Goal: Information Seeking & Learning: Learn about a topic

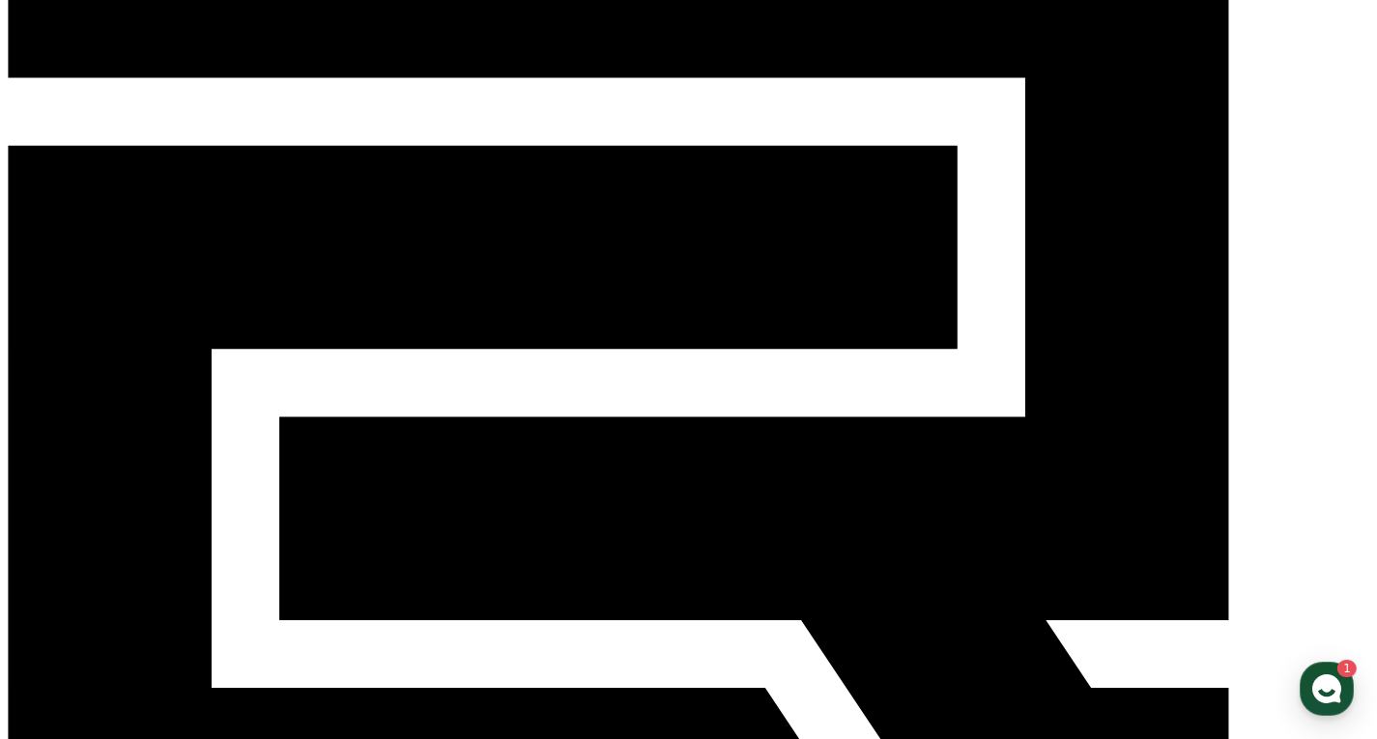
scroll to position [146, 0]
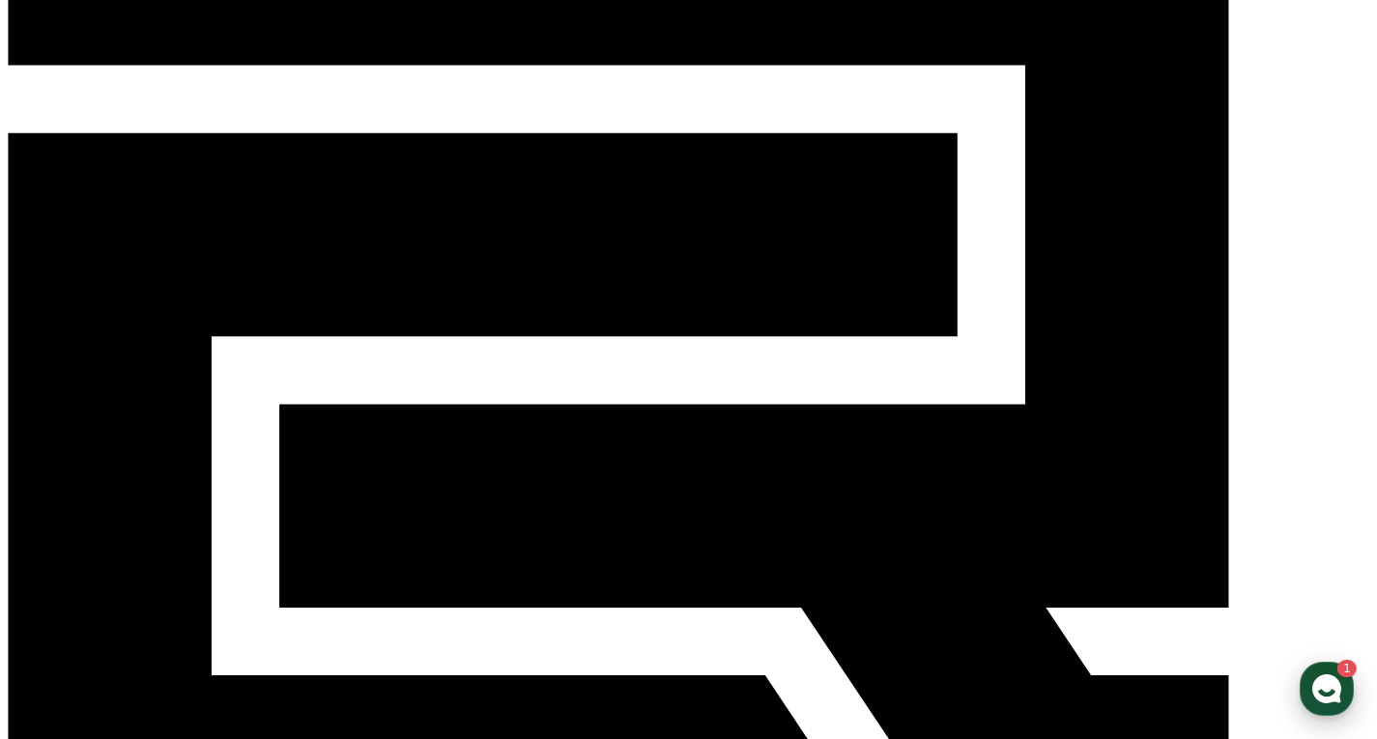
click at [1342, 683] on icon "button" at bounding box center [1327, 689] width 35 height 35
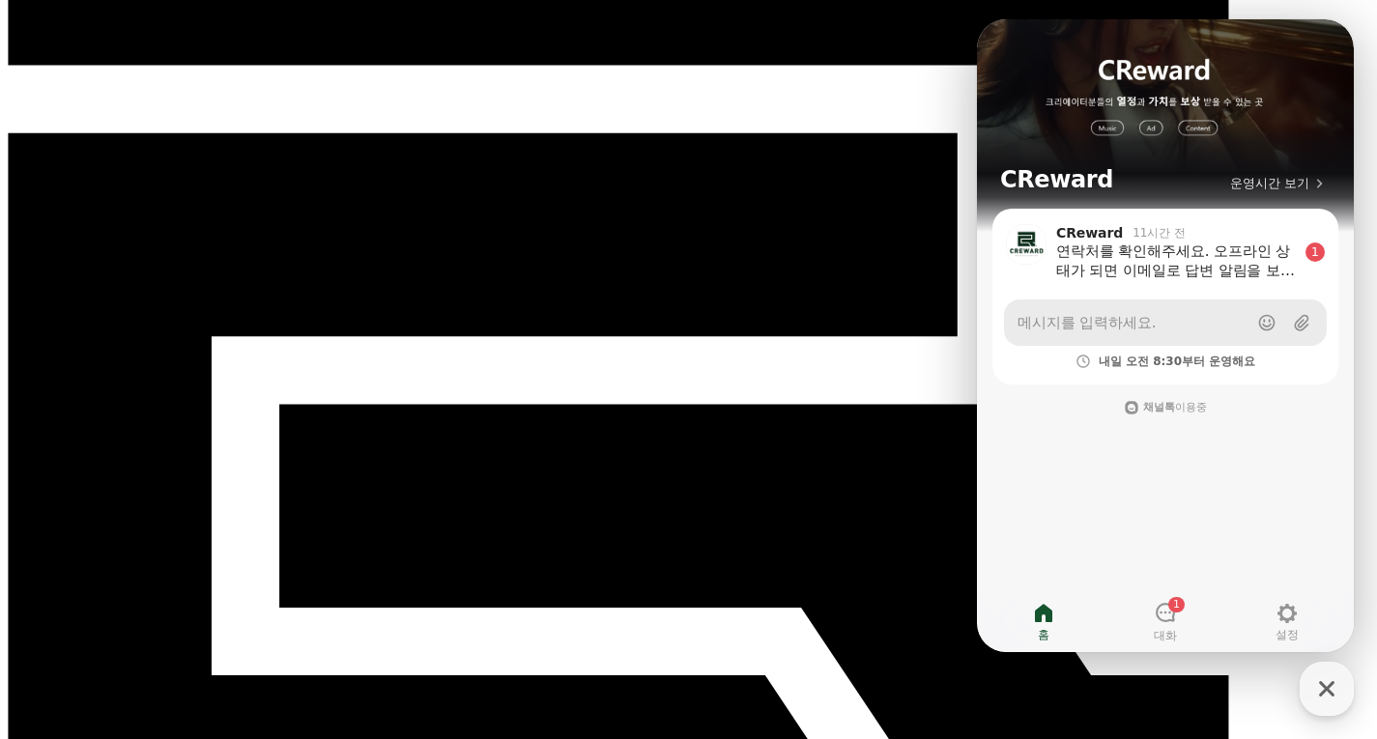
click at [1167, 330] on link "메시지를 입력하세요." at bounding box center [1165, 323] width 323 height 46
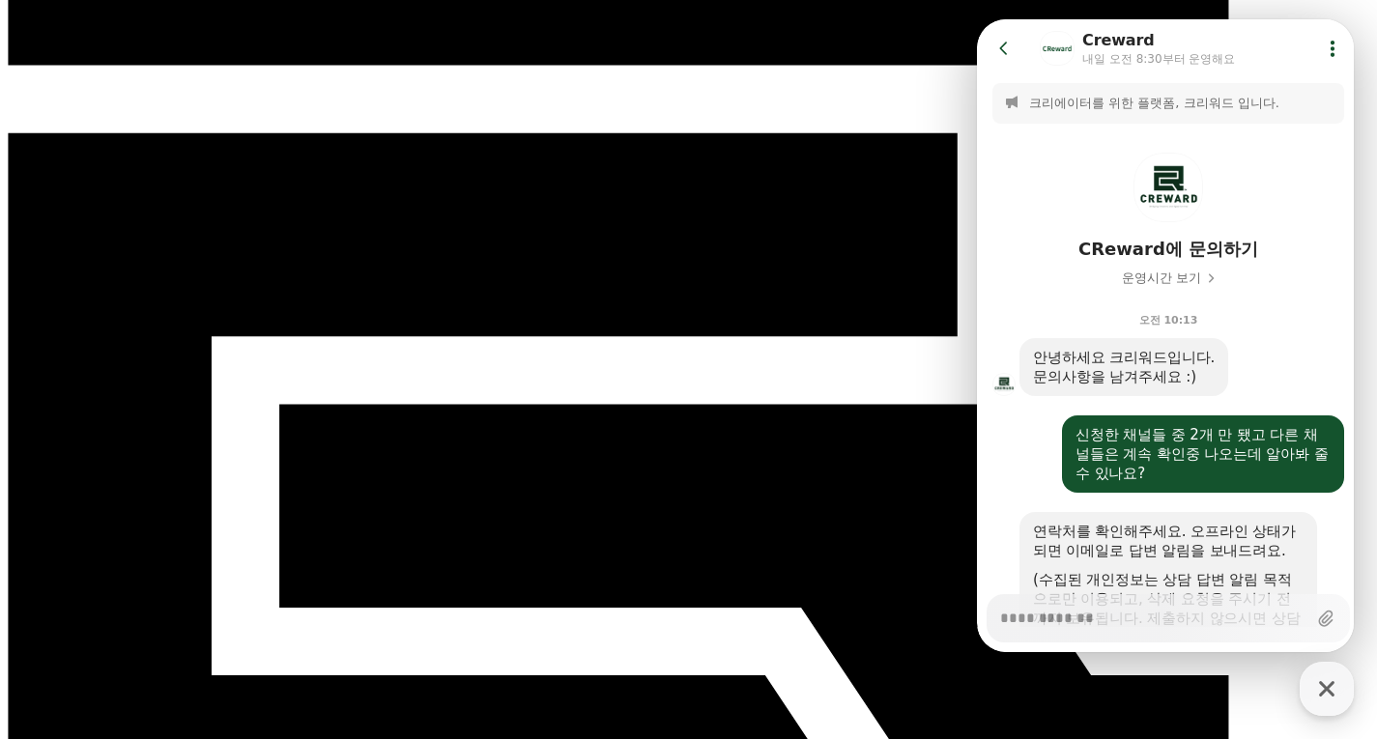
scroll to position [455, 0]
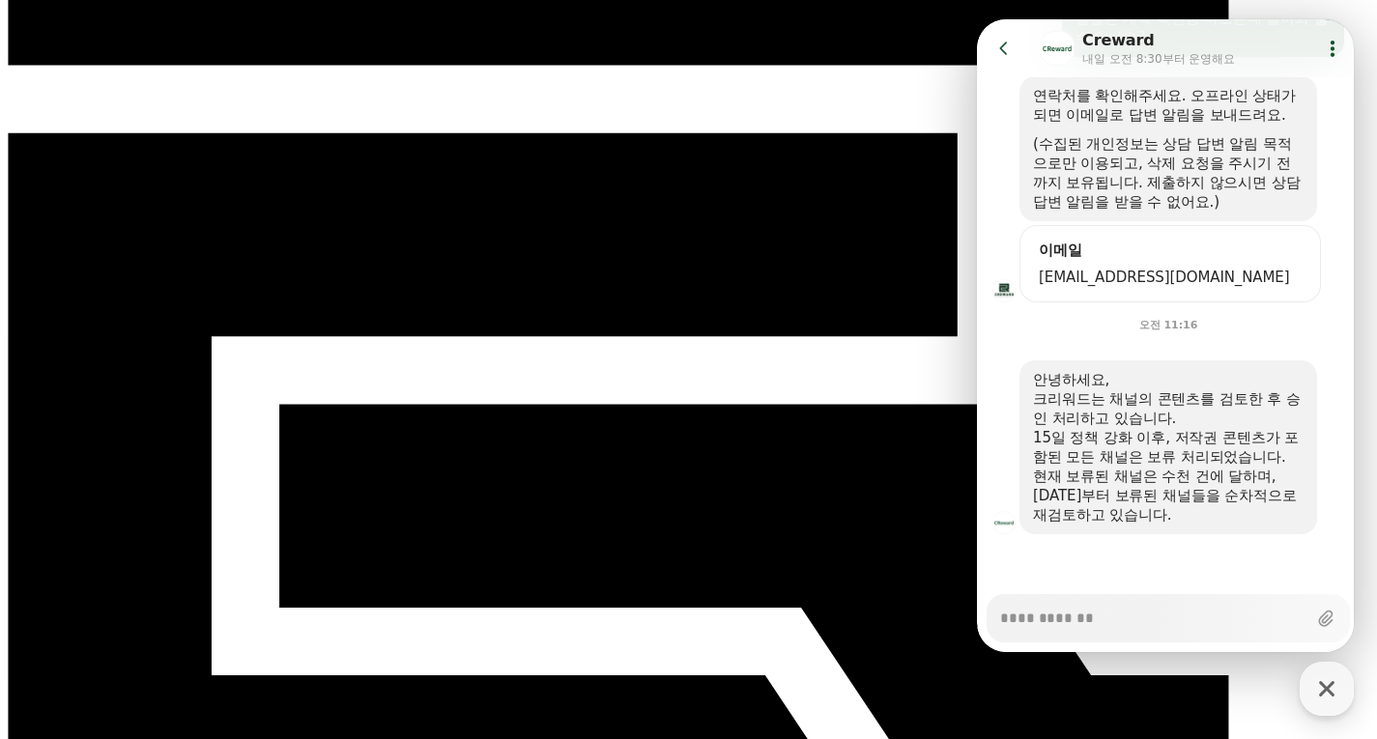
type textarea "*"
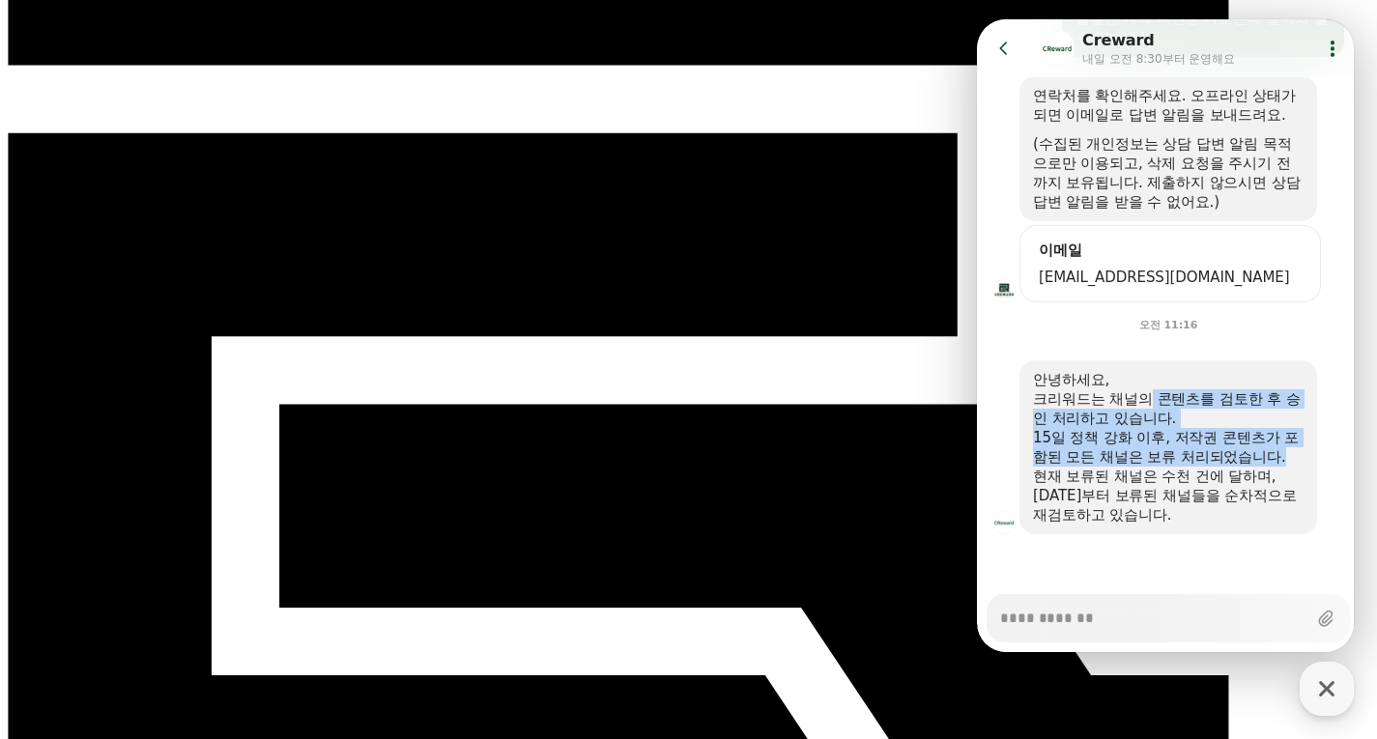
drag, startPoint x: 1159, startPoint y: 394, endPoint x: 1217, endPoint y: 453, distance: 82.7
click at [1217, 453] on div "안녕하세요, [PERSON_NAME]는 채널의 콘텐츠를 검토한 후 승인 처리하고 있습니다. 15일 정책 강화 이후, 저작권 콘텐츠가 포함된 모…" at bounding box center [1168, 447] width 271 height 155
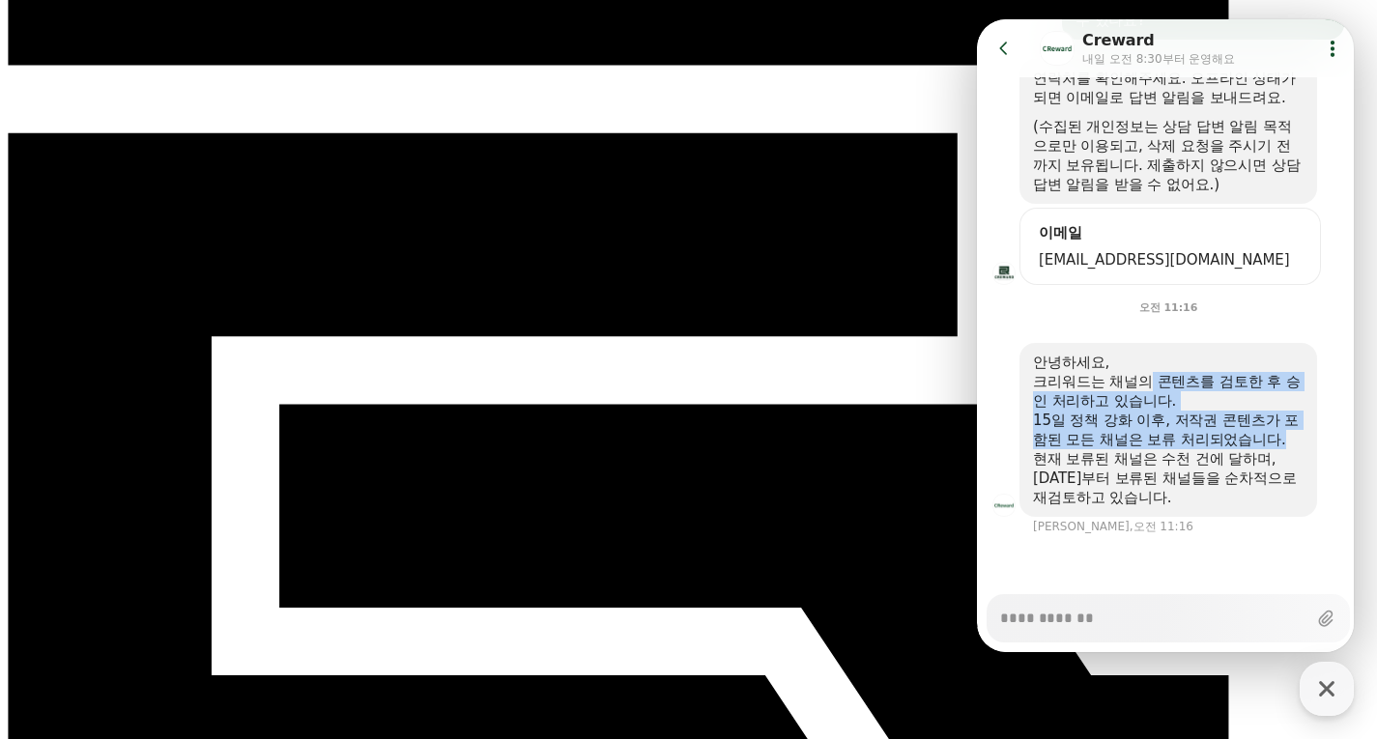
click at [1217, 449] on div "15일 정책 강화 이후, 저작권 콘텐츠가 포함된 모든 채널은 보류 처리되었습니다." at bounding box center [1168, 430] width 271 height 39
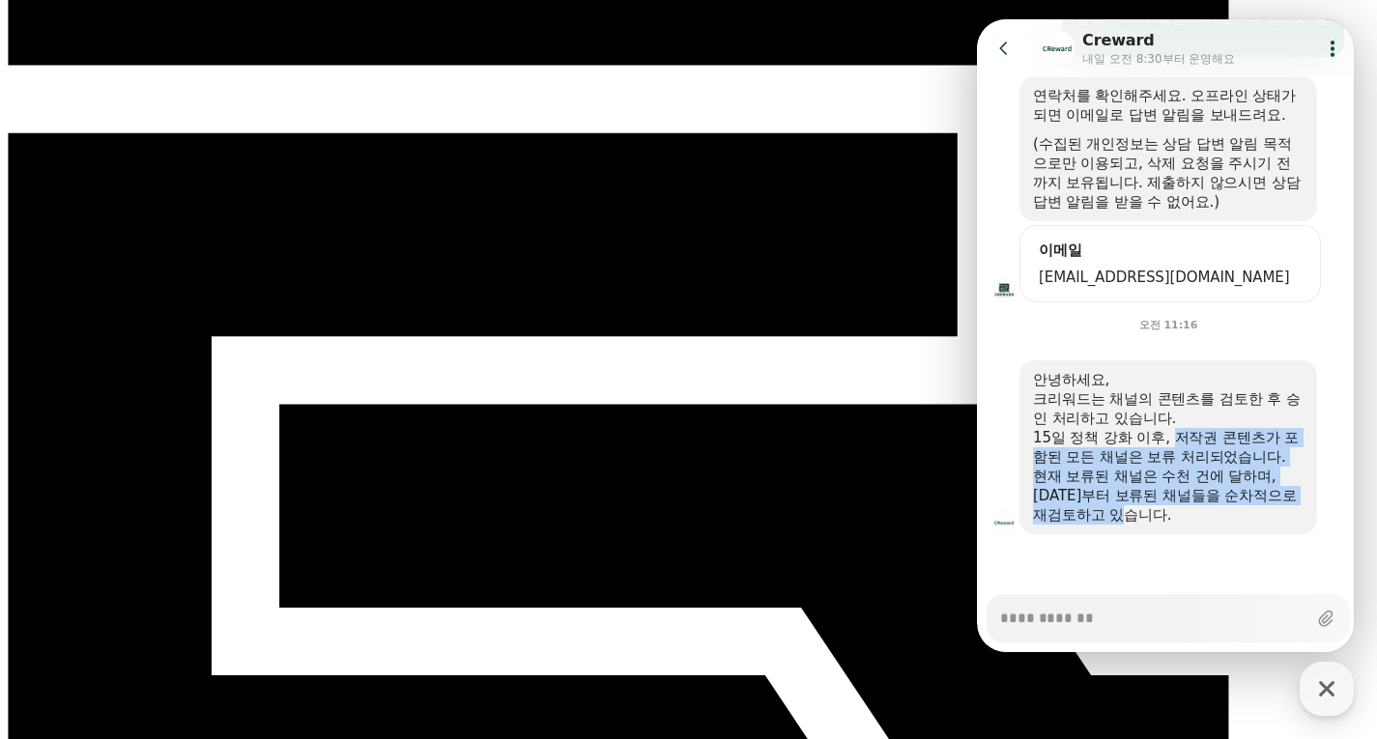
drag, startPoint x: 1170, startPoint y: 426, endPoint x: 1230, endPoint y: 515, distance: 107.2
click at [1230, 515] on div "안녕하세요, [PERSON_NAME]는 채널의 콘텐츠를 검토한 후 승인 처리하고 있습니다. 15일 정책 강화 이후, 저작권 콘텐츠가 포함된 모…" at bounding box center [1168, 447] width 271 height 155
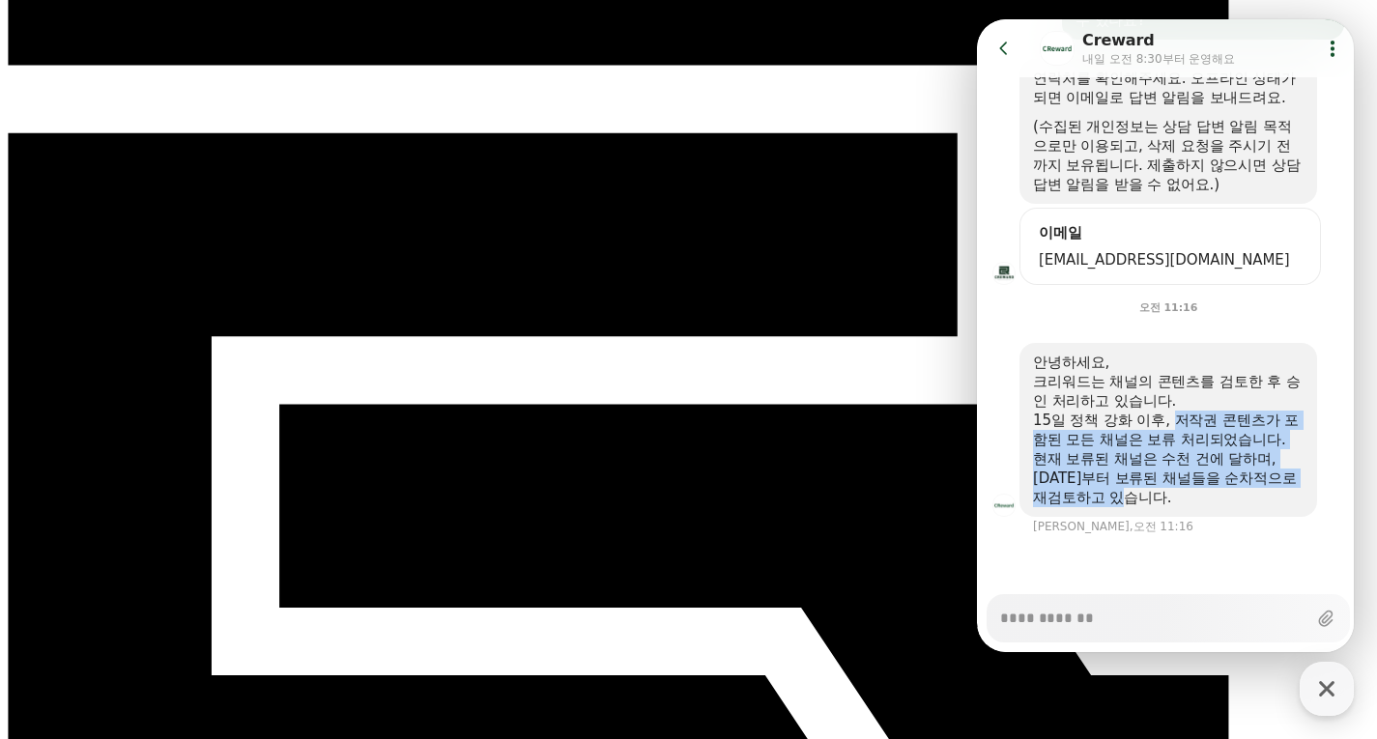
click at [1230, 507] on div "현재 보류된 채널은 수천 건에 달하며, [DATE]부터 보류된 채널들을 순차적으로 재검토하고 있습니다." at bounding box center [1168, 478] width 271 height 58
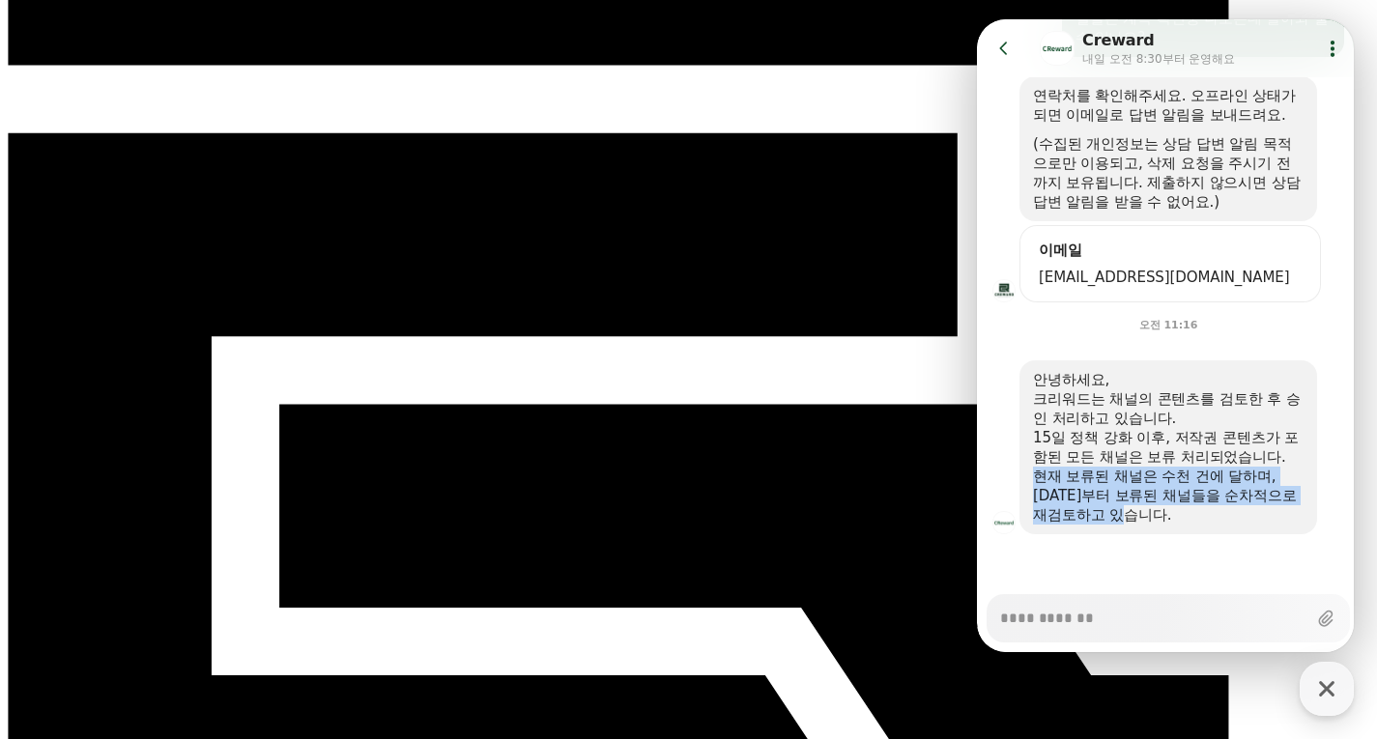
drag, startPoint x: 1223, startPoint y: 516, endPoint x: 1144, endPoint y: 464, distance: 94.1
click at [1144, 464] on div "안녕하세요, [PERSON_NAME]는 채널의 콘텐츠를 검토한 후 승인 처리하고 있습니다. 15일 정책 강화 이후, 저작권 콘텐츠가 포함된 모…" at bounding box center [1168, 447] width 271 height 155
click at [1145, 463] on div "15일 정책 강화 이후, 저작권 콘텐츠가 포함된 모든 채널은 보류 처리되었습니다." at bounding box center [1168, 447] width 271 height 39
drag, startPoint x: 1178, startPoint y: 463, endPoint x: 1203, endPoint y: 517, distance: 59.7
click at [1203, 517] on div "안녕하세요, [PERSON_NAME]는 채널의 콘텐츠를 검토한 후 승인 처리하고 있습니다. 15일 정책 강화 이후, 저작권 콘텐츠가 포함된 모…" at bounding box center [1168, 447] width 271 height 155
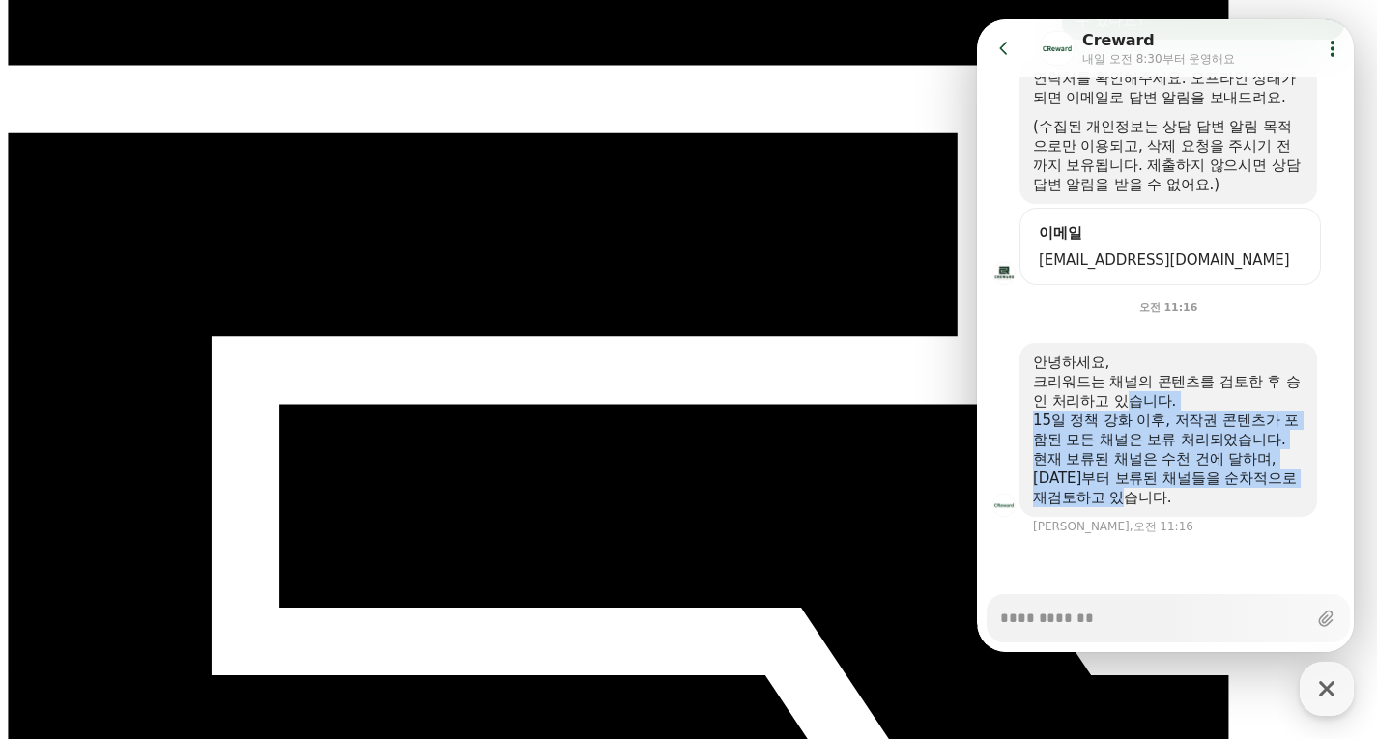
click at [1206, 517] on div "안녕하세요, [PERSON_NAME]는 채널의 콘텐츠를 검토한 후 승인 처리하고 있습니다. 15일 정책 강화 이후, 저작권 콘텐츠가 포함된 모…" at bounding box center [1169, 430] width 298 height 174
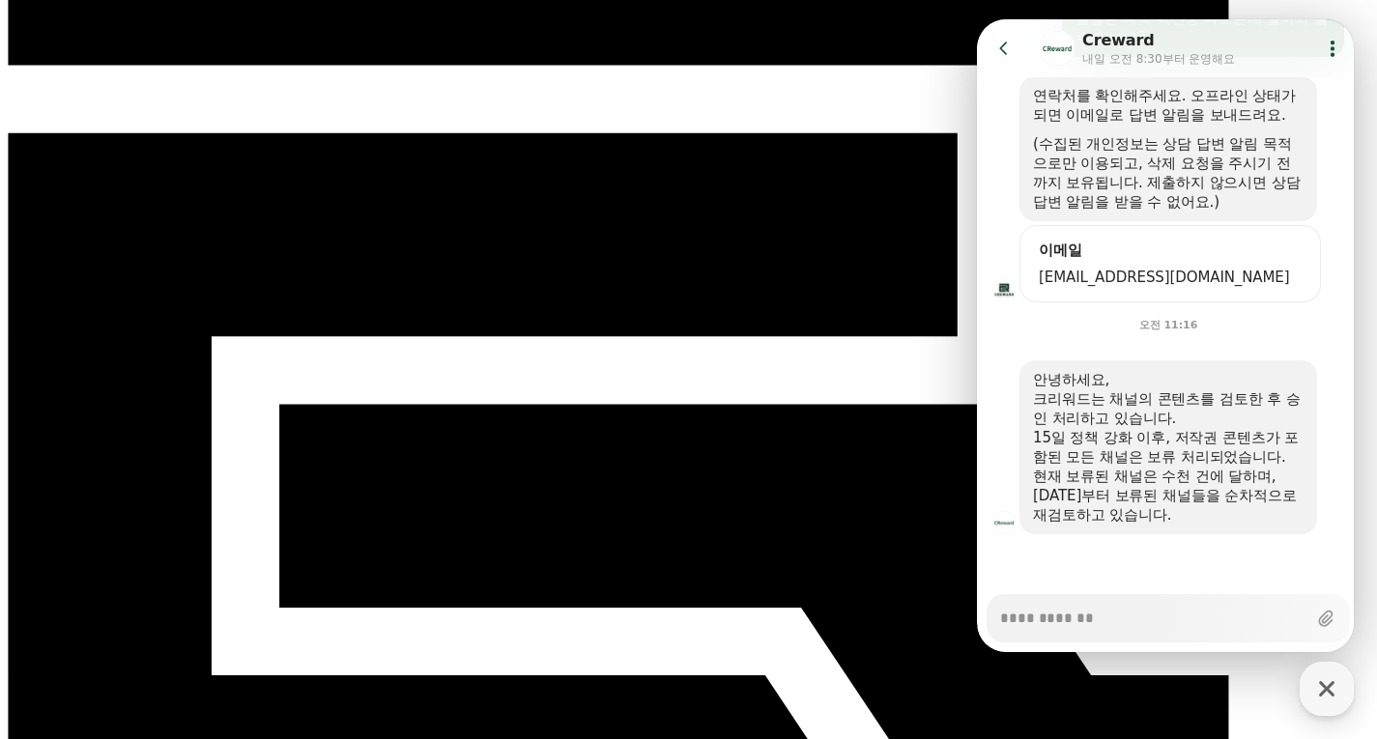
drag, startPoint x: 566, startPoint y: 320, endPoint x: 575, endPoint y: 325, distance: 10.0
click at [1002, 53] on icon at bounding box center [1004, 48] width 19 height 19
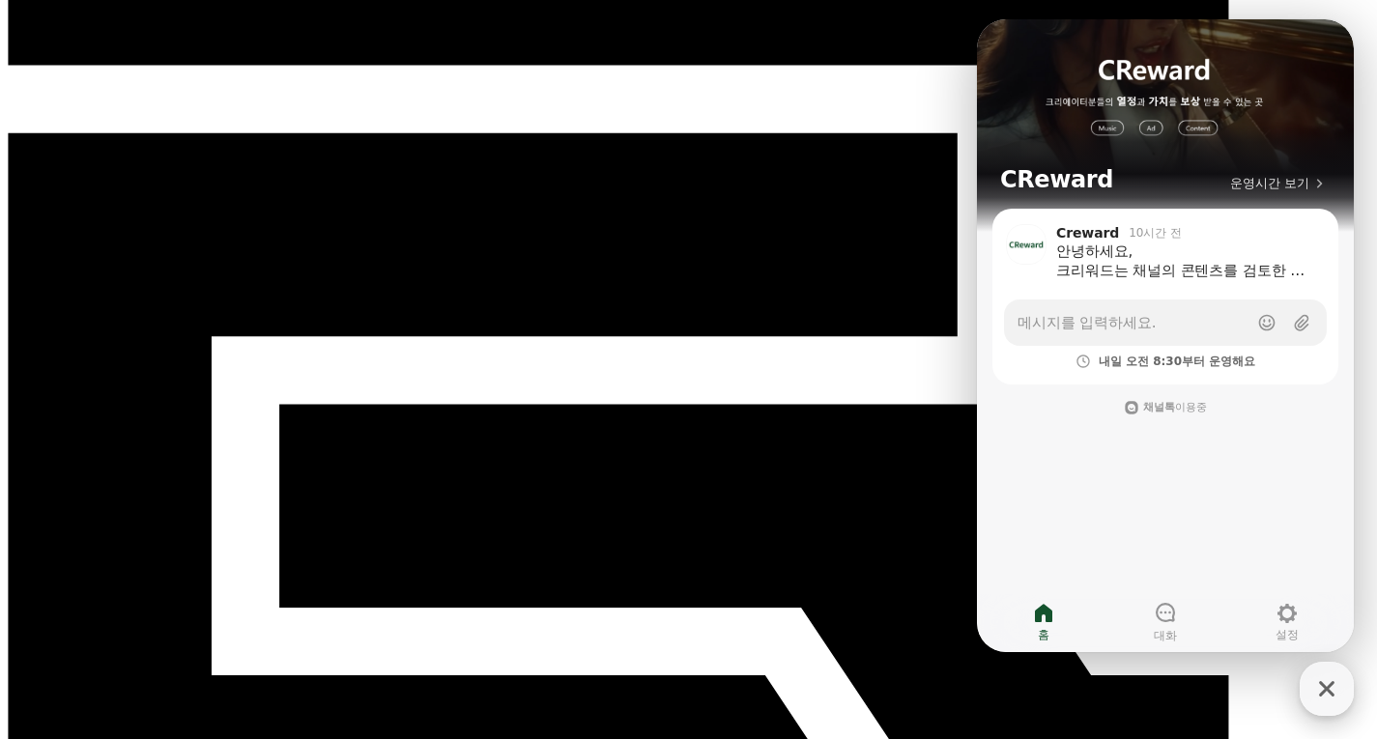
click at [1318, 684] on icon "button" at bounding box center [1327, 689] width 35 height 35
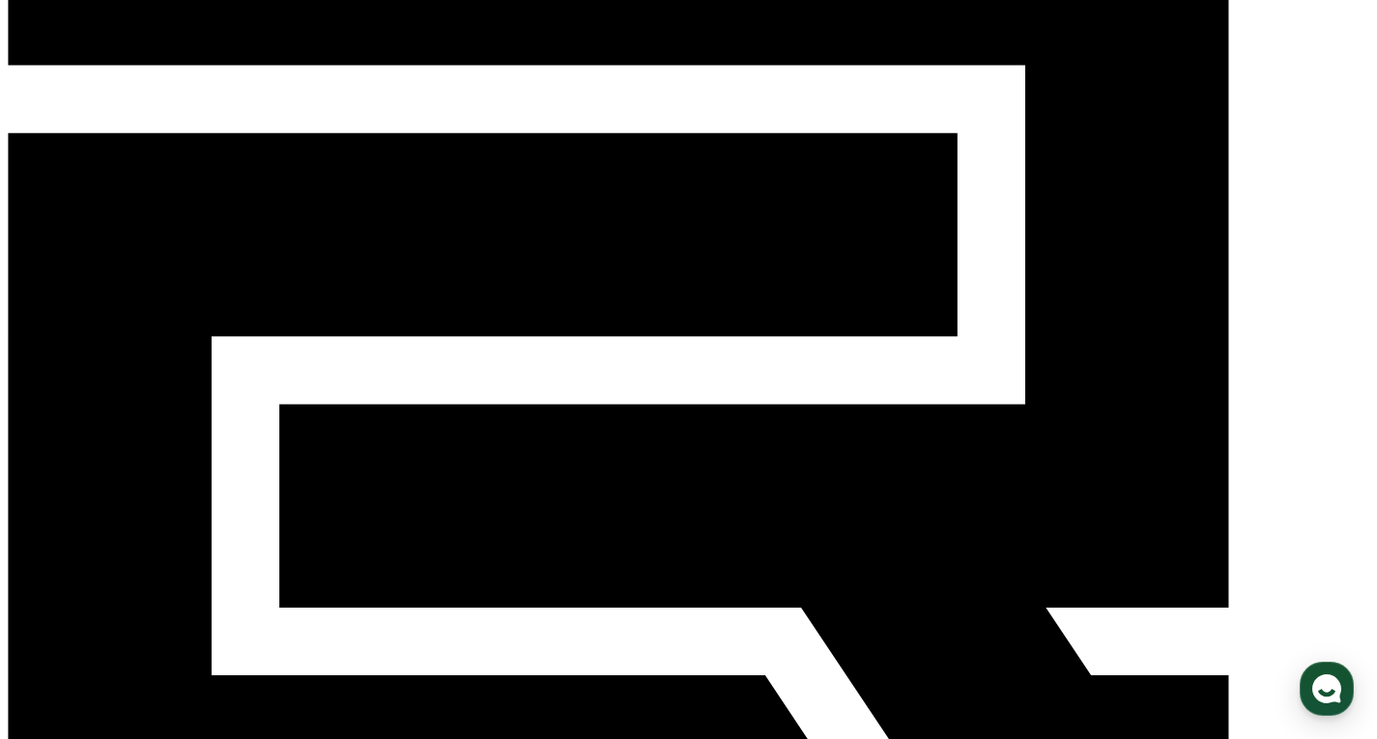
scroll to position [0, 0]
